Goal: Information Seeking & Learning: Learn about a topic

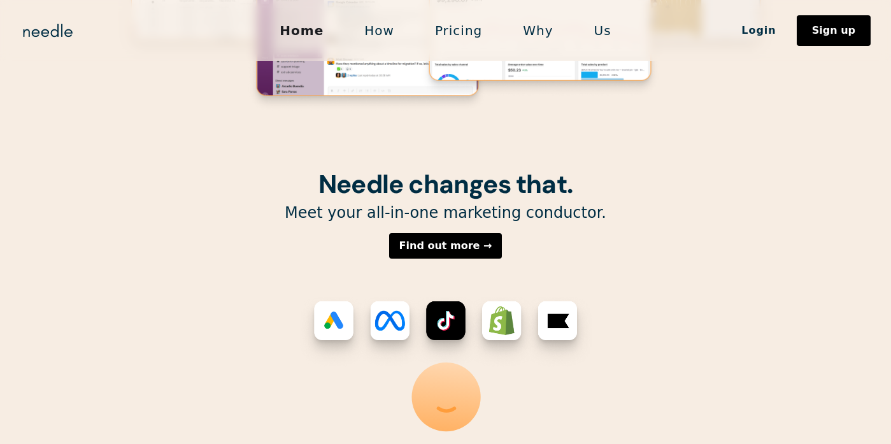
scroll to position [334, 0]
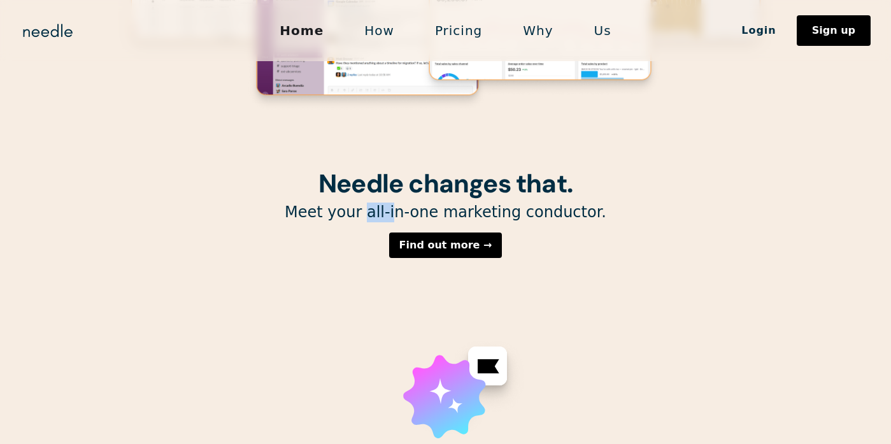
drag, startPoint x: 378, startPoint y: 215, endPoint x: 403, endPoint y: 221, distance: 26.3
click at [403, 221] on p "Meet your all-in-one marketing conductor." at bounding box center [445, 212] width 649 height 20
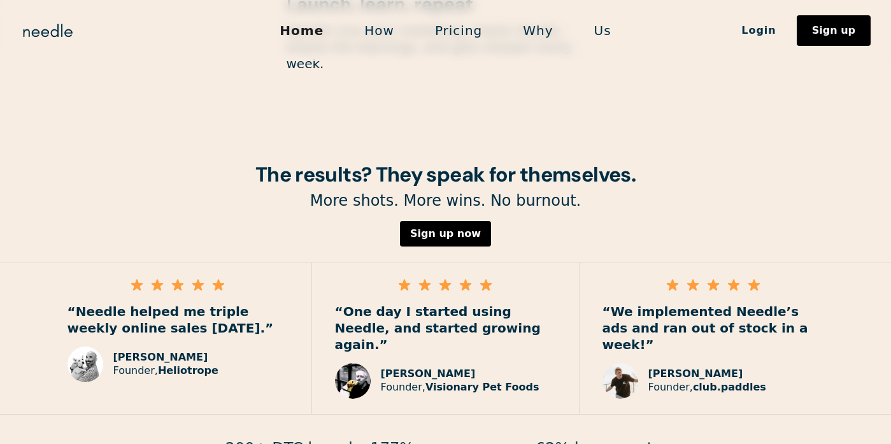
scroll to position [1771, 0]
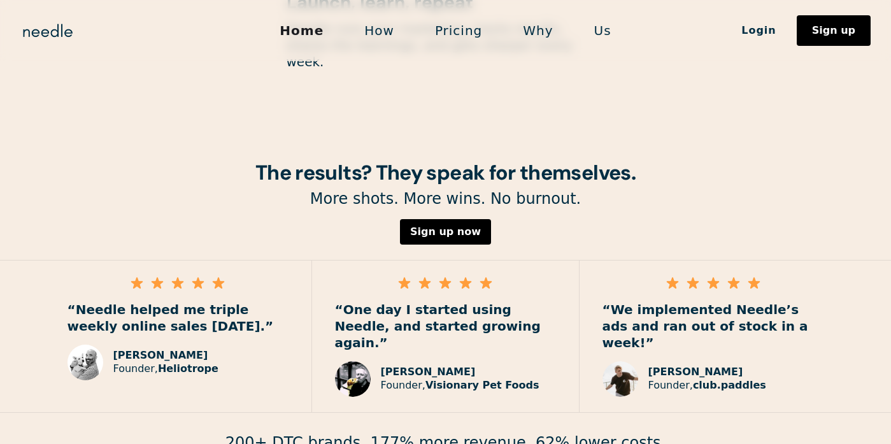
click at [380, 29] on link "How" at bounding box center [379, 30] width 71 height 27
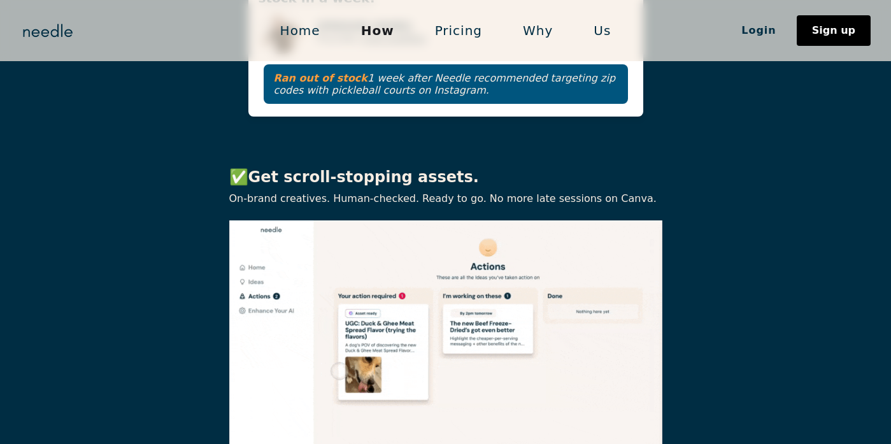
scroll to position [1715, 0]
